Goal: Find specific page/section: Find specific page/section

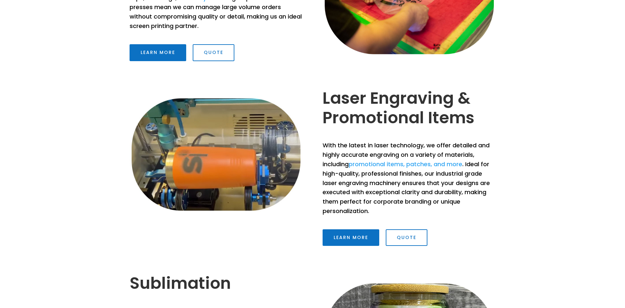
scroll to position [697, 0]
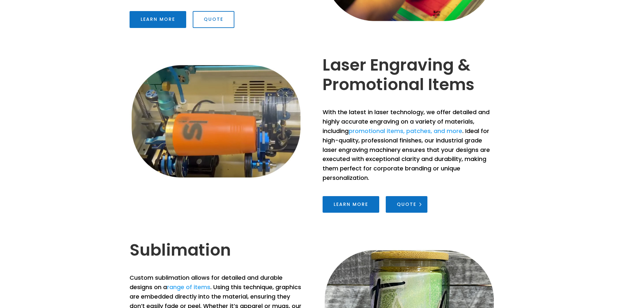
click at [399, 205] on link "Quote" at bounding box center [407, 204] width 42 height 17
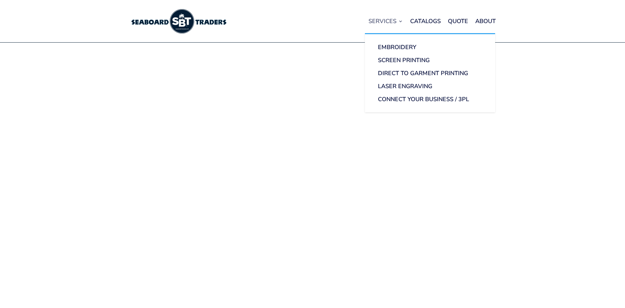
click at [397, 20] on link "Services" at bounding box center [386, 21] width 35 height 25
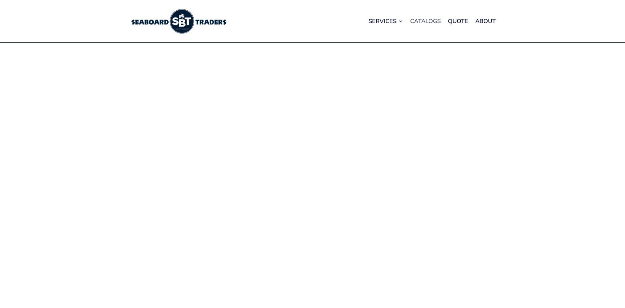
click at [416, 20] on link "Catalogs" at bounding box center [425, 21] width 31 height 25
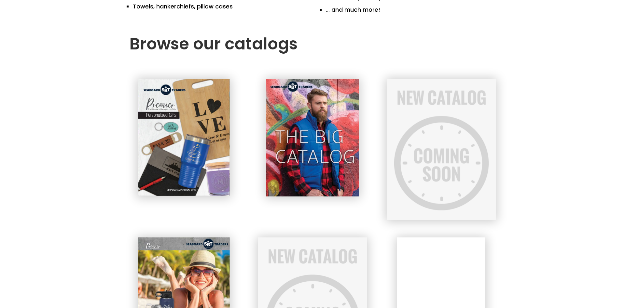
scroll to position [266, 0]
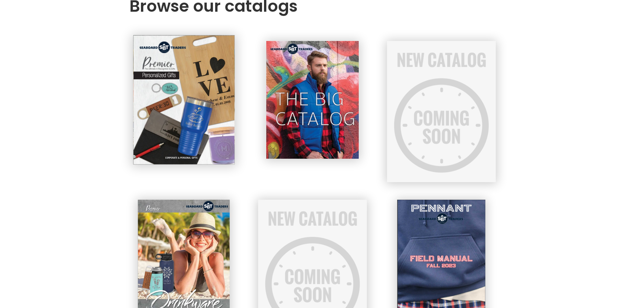
click at [192, 140] on img at bounding box center [184, 100] width 102 height 130
